Goal: Transaction & Acquisition: Purchase product/service

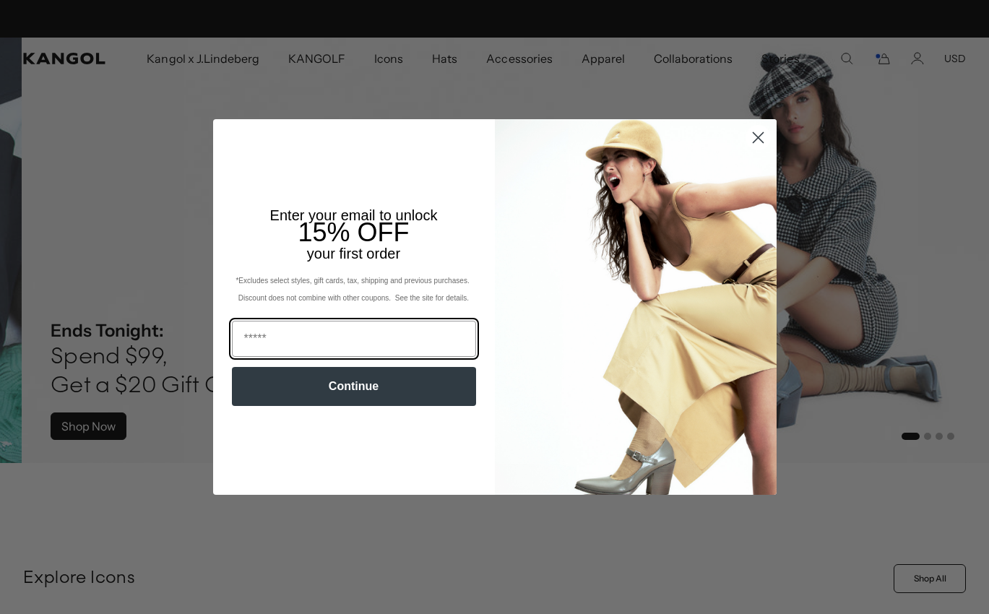
scroll to position [0, 297]
